Goal: Browse casually

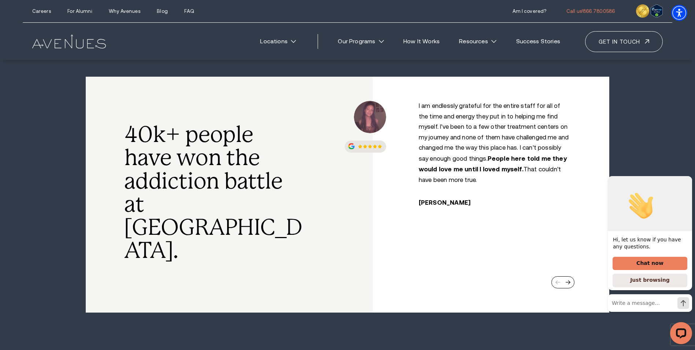
scroll to position [257, 0]
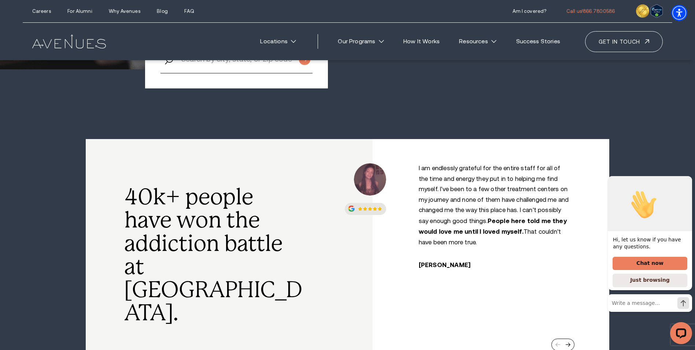
click at [571, 338] on div at bounding box center [563, 344] width 23 height 12
click at [570, 342] on div "Next slide" at bounding box center [568, 344] width 5 height 5
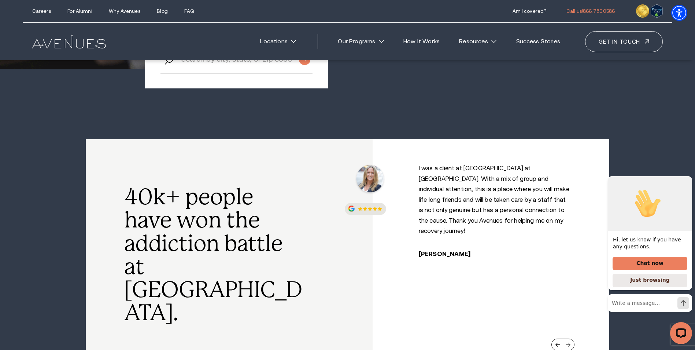
click at [570, 342] on div "Next slide" at bounding box center [568, 344] width 5 height 5
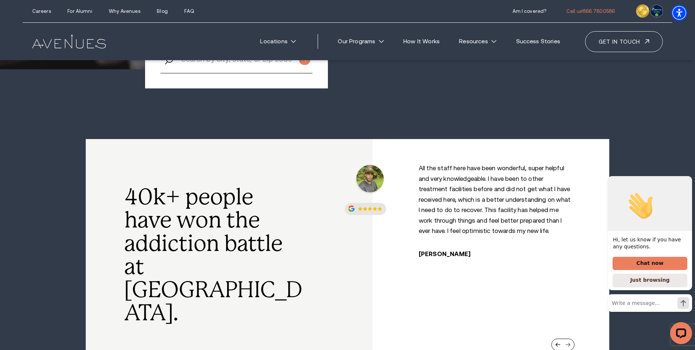
click at [570, 342] on div "Next slide" at bounding box center [568, 344] width 5 height 5
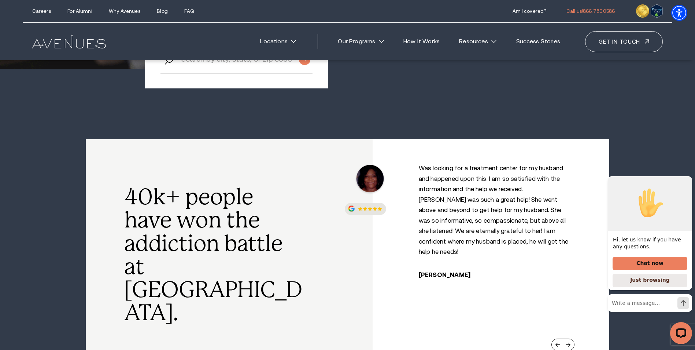
click at [571, 338] on div at bounding box center [563, 344] width 23 height 12
click at [569, 342] on div "Next slide" at bounding box center [568, 344] width 5 height 5
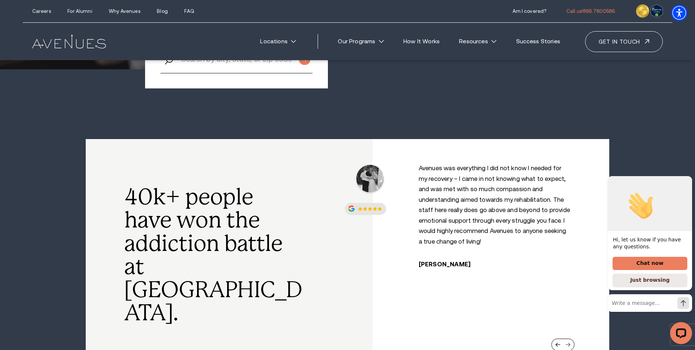
click at [569, 342] on div "Next slide" at bounding box center [568, 344] width 5 height 5
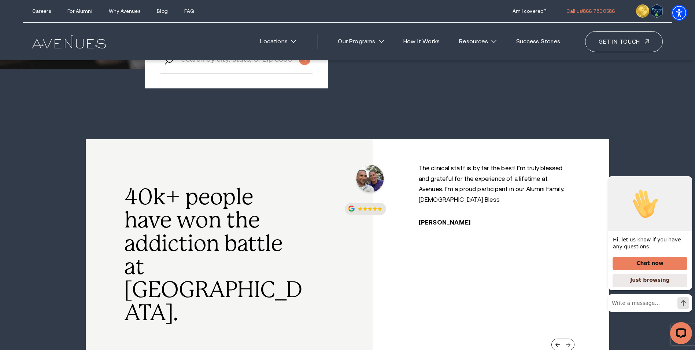
click at [569, 342] on div "Next slide" at bounding box center [568, 344] width 5 height 5
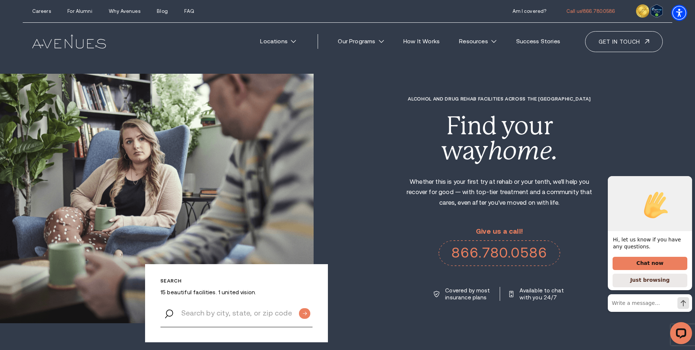
scroll to position [0, 0]
